Goal: Task Accomplishment & Management: Complete application form

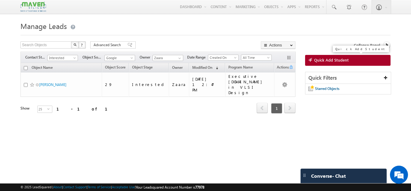
click at [319, 63] on link "Quick Add Student" at bounding box center [348, 60] width 86 height 11
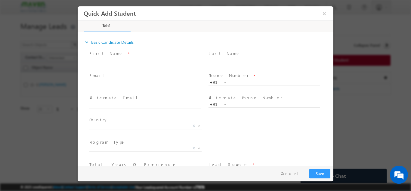
click at [116, 83] on input "text" at bounding box center [144, 83] width 111 height 6
type input "shankargowris91@gmail.com"
click at [124, 64] on span at bounding box center [144, 66] width 111 height 7
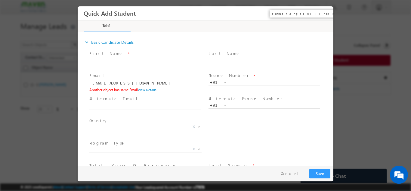
click at [326, 15] on button "×" at bounding box center [325, 13] width 10 height 11
